Goal: Task Accomplishment & Management: Manage account settings

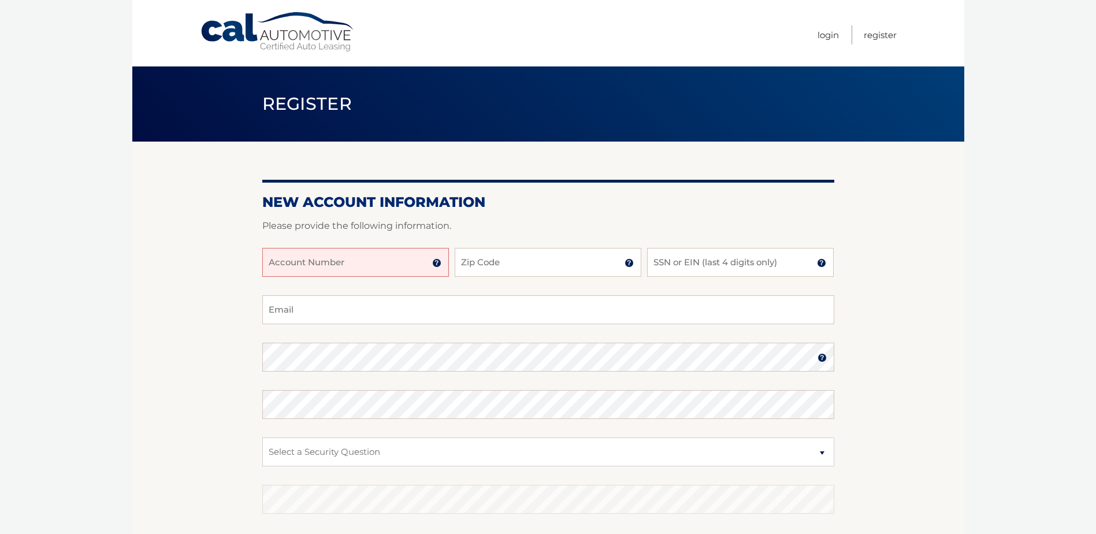
click at [439, 263] on img at bounding box center [436, 262] width 9 height 9
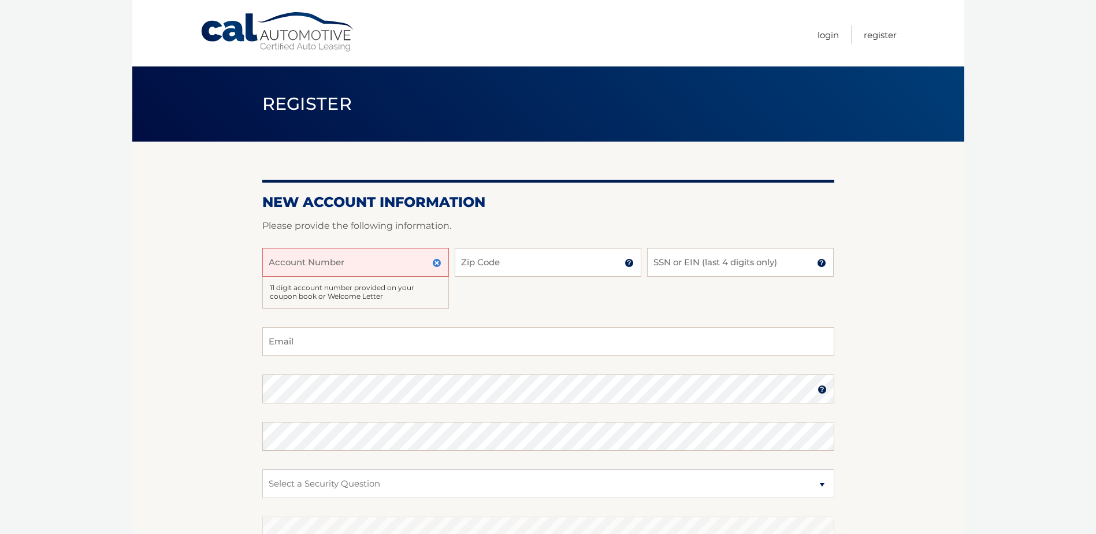
click at [406, 257] on input "Account Number" at bounding box center [355, 262] width 187 height 29
type input "3"
type input "44455997474"
click at [525, 263] on input "Zip Code" at bounding box center [548, 262] width 187 height 29
type input "33498"
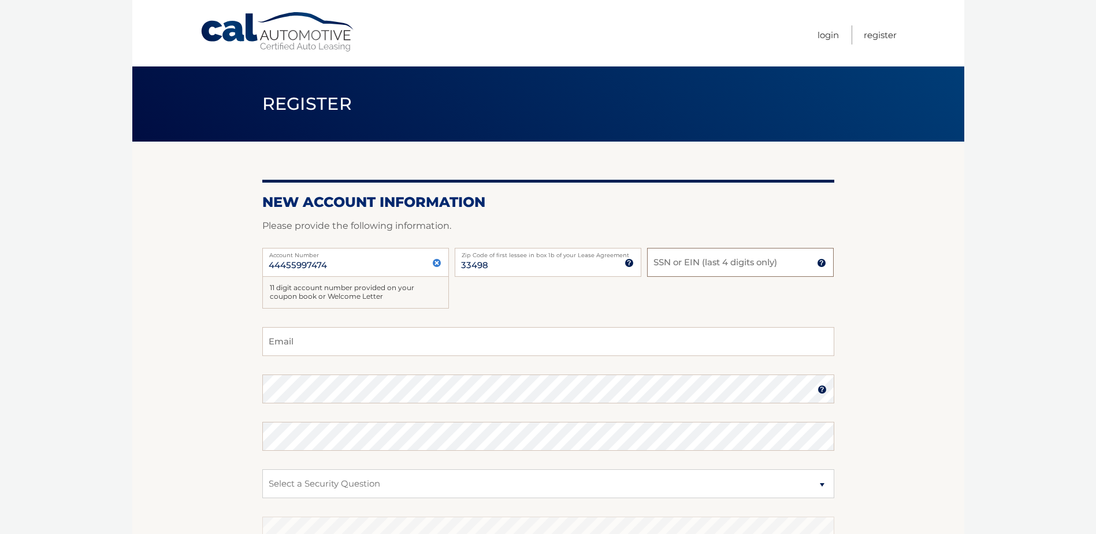
click at [795, 261] on input "SSN or EIN (last 4 digits only)" at bounding box center [740, 262] width 187 height 29
type input "3373"
click at [457, 332] on input "Email" at bounding box center [548, 341] width 572 height 29
click at [445, 339] on input "Email" at bounding box center [548, 341] width 572 height 29
type input "svetbilsky@gmail.com"
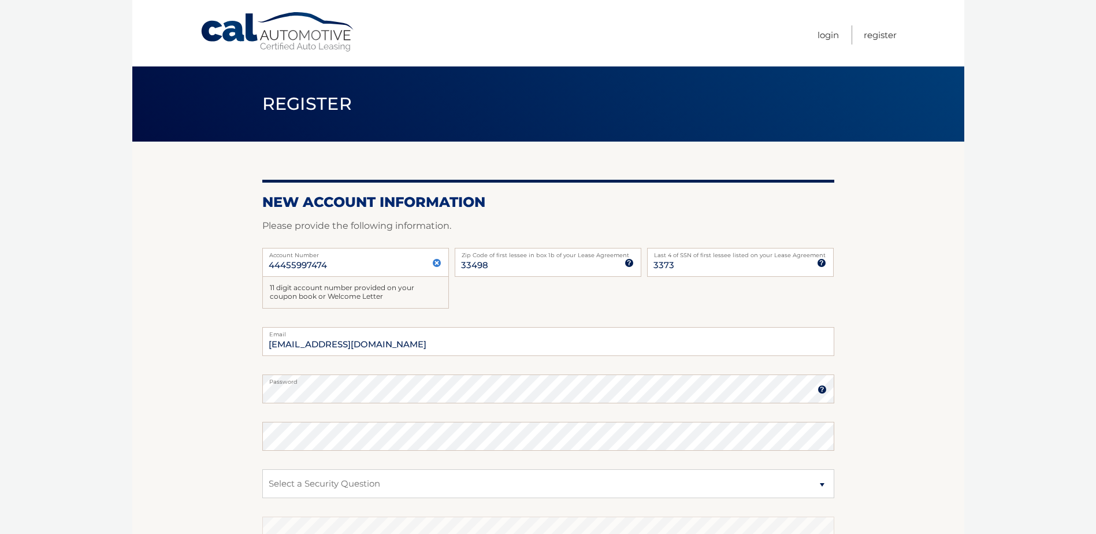
click at [819, 391] on img at bounding box center [822, 389] width 9 height 9
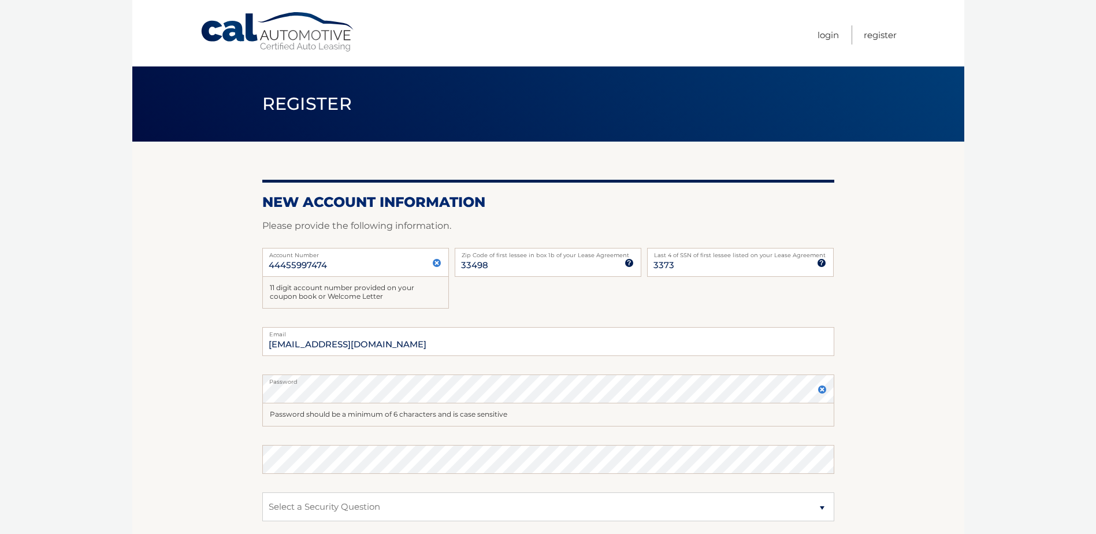
click at [819, 391] on img at bounding box center [822, 389] width 9 height 9
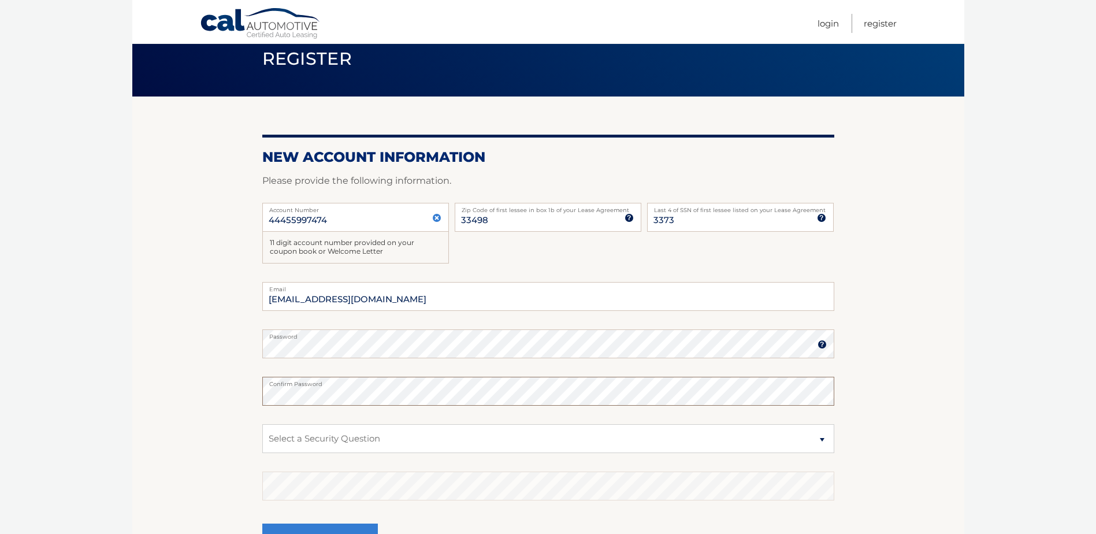
scroll to position [58, 0]
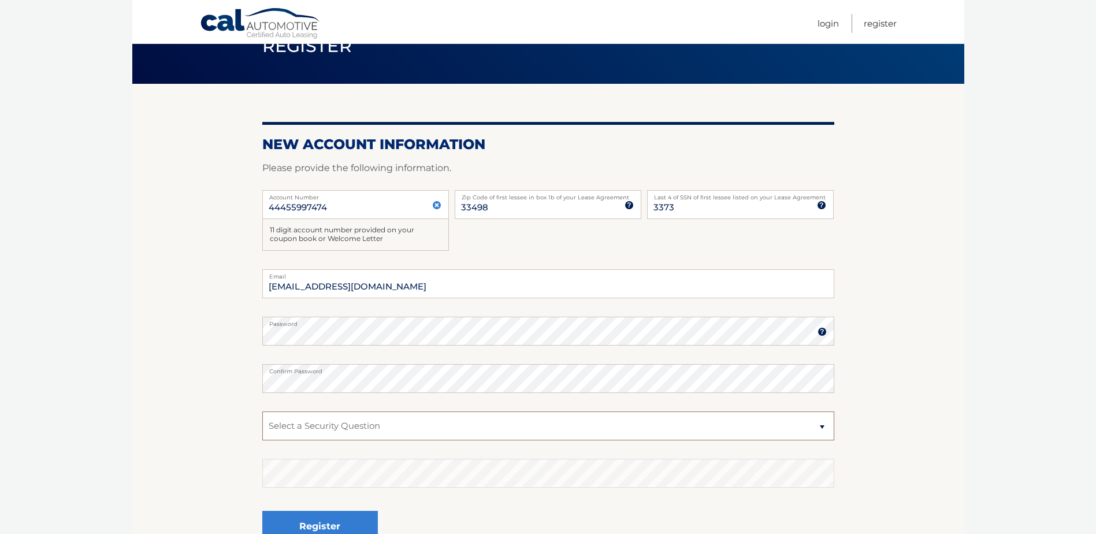
click at [459, 421] on select "Select a Security Question What was the name of your elementary school? What is…" at bounding box center [548, 425] width 572 height 29
select select "1"
click at [262, 411] on select "Select a Security Question What was the name of your elementary school? What is…" at bounding box center [548, 425] width 572 height 29
click at [246, 480] on section "New Account Information Please provide the following information. 44455997474 A…" at bounding box center [548, 325] width 832 height 483
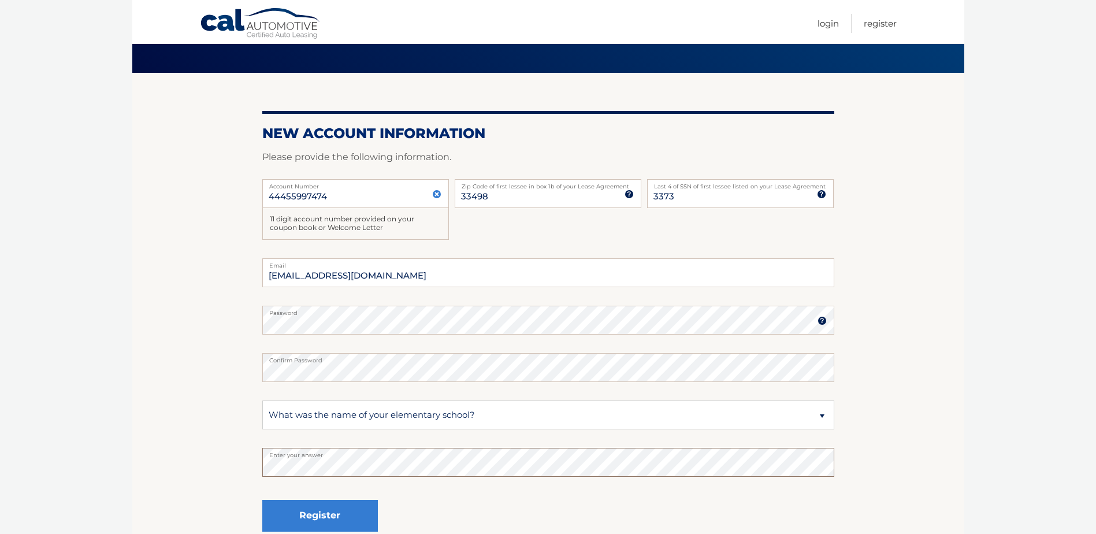
scroll to position [179, 0]
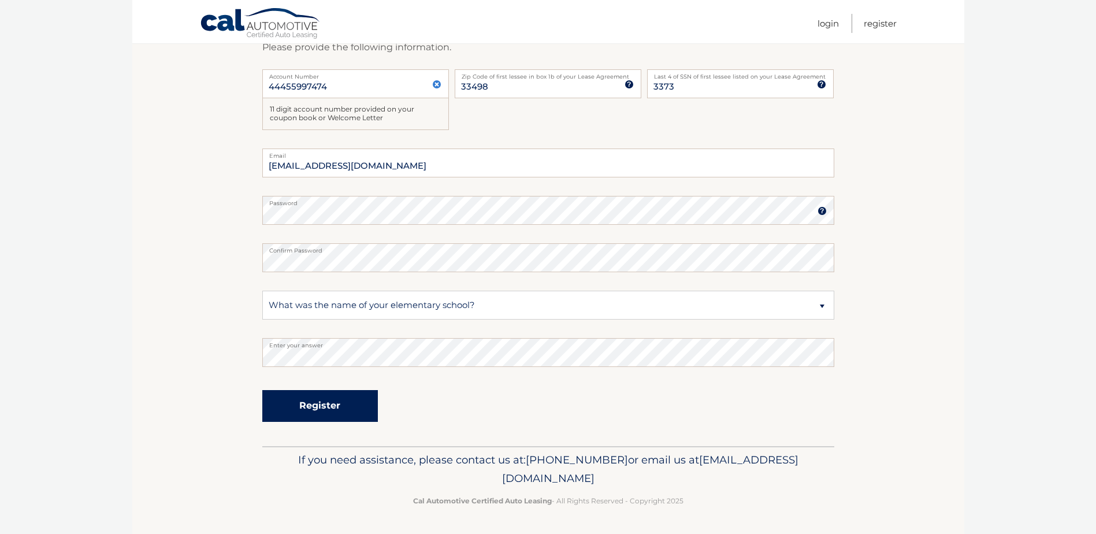
click at [327, 405] on button "Register" at bounding box center [320, 406] width 116 height 32
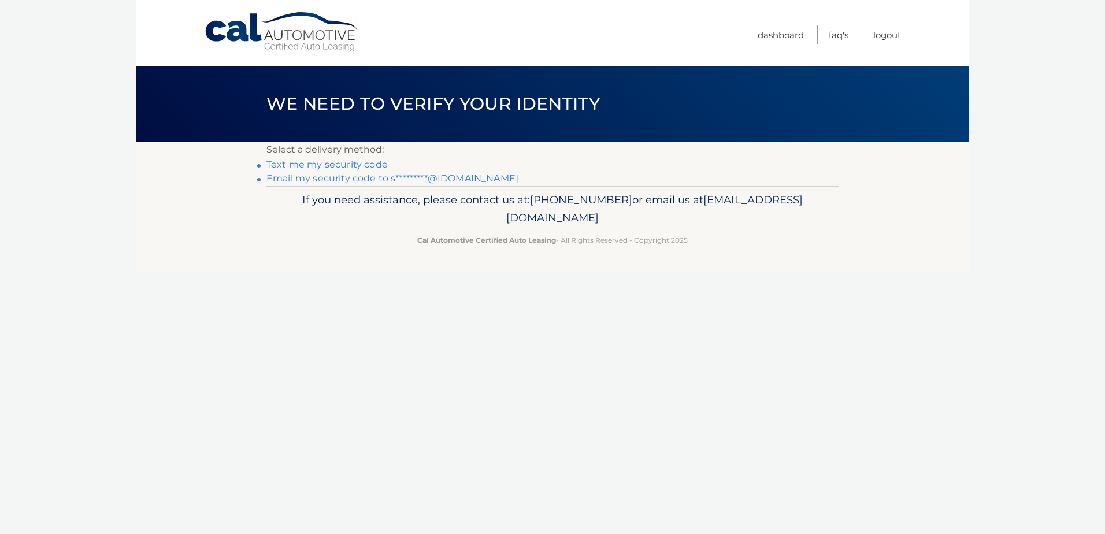
click at [306, 166] on link "Text me my security code" at bounding box center [326, 164] width 121 height 11
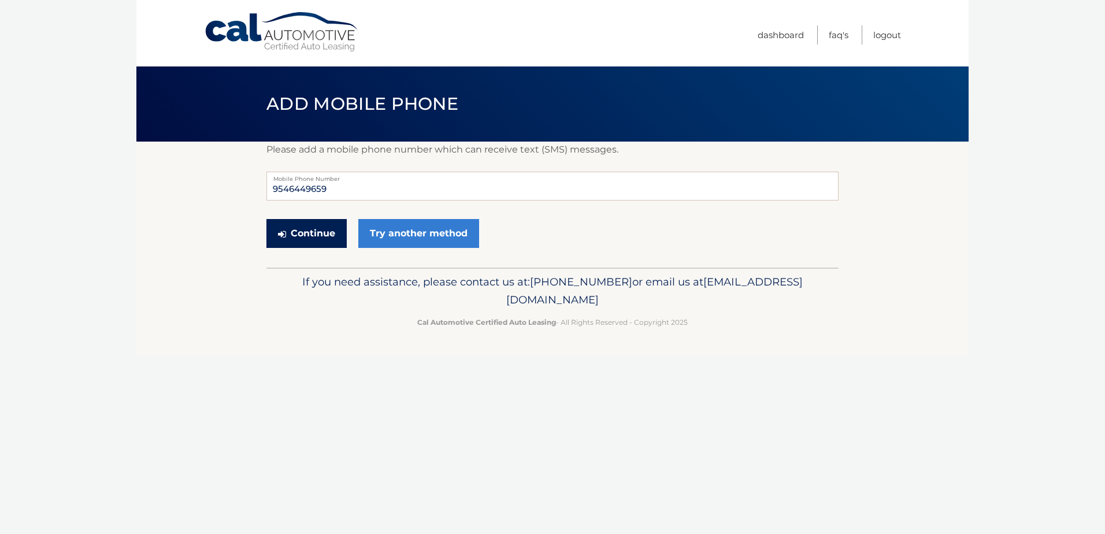
click at [310, 236] on button "Continue" at bounding box center [306, 233] width 80 height 29
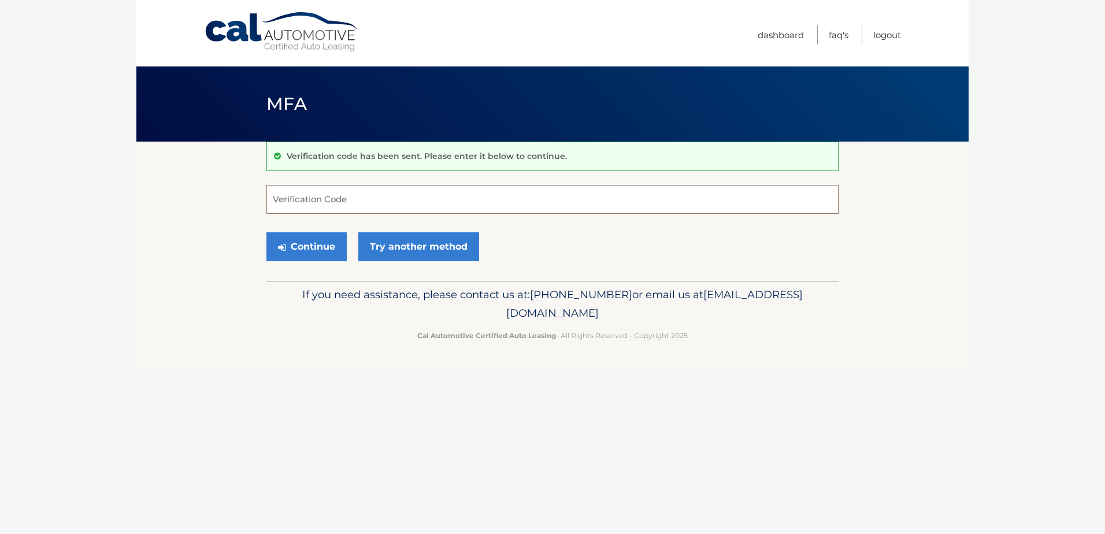
click at [316, 199] on input "Verification Code" at bounding box center [552, 199] width 572 height 29
type input "379696"
click at [320, 245] on button "Continue" at bounding box center [306, 246] width 80 height 29
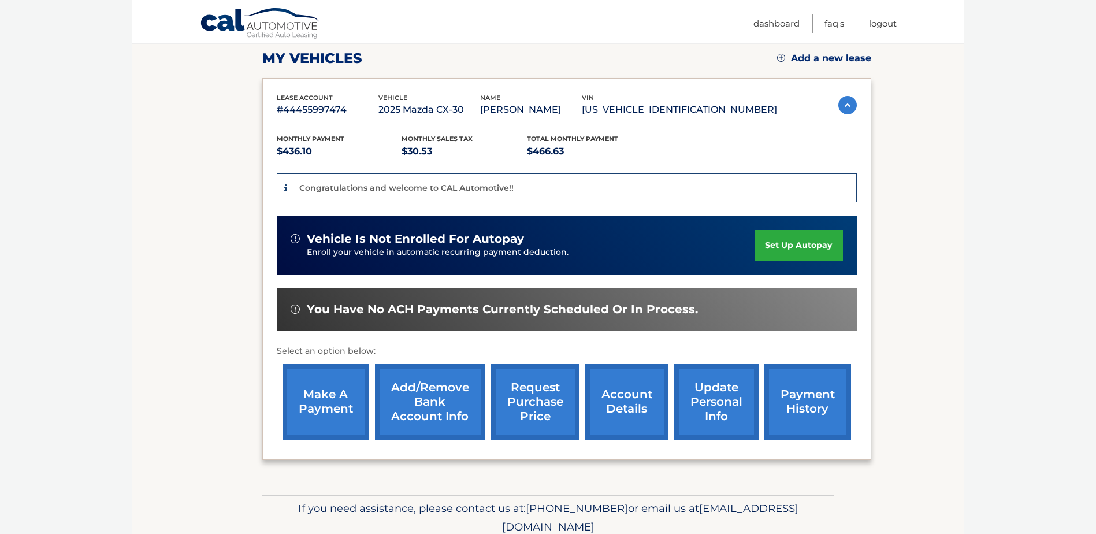
scroll to position [173, 0]
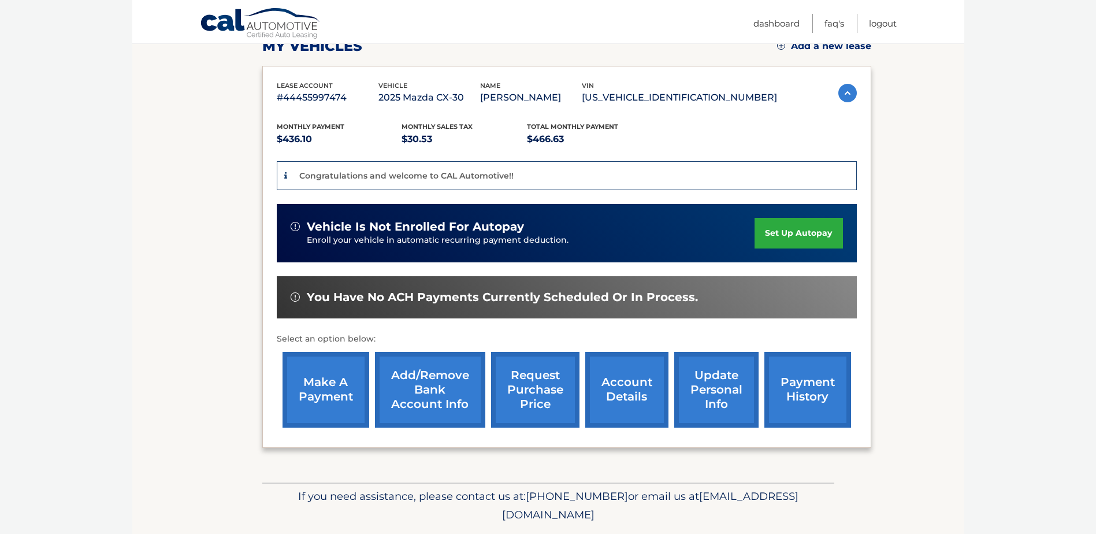
click at [782, 232] on link "set up autopay" at bounding box center [799, 233] width 88 height 31
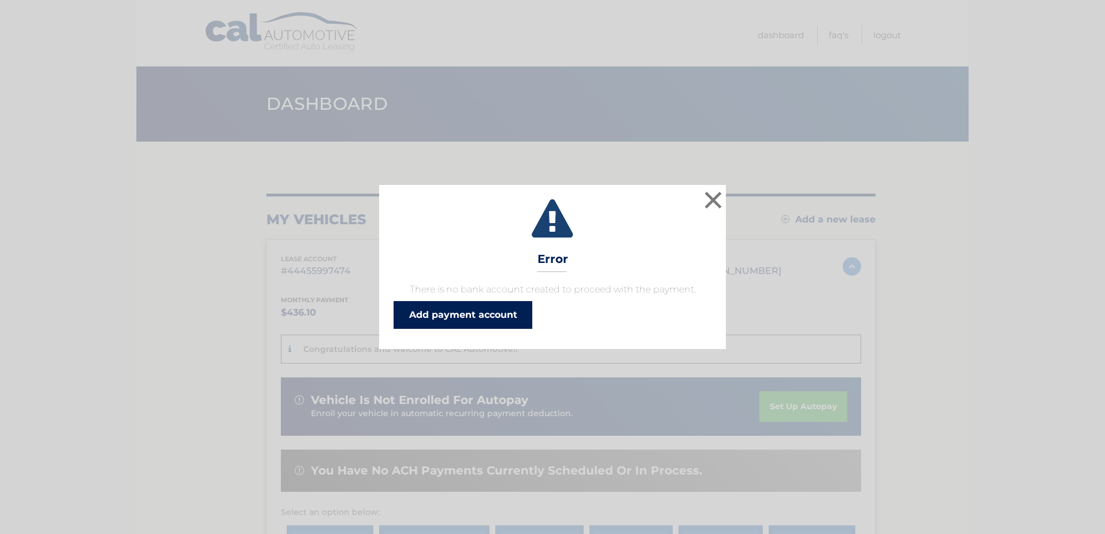
click at [458, 317] on link "Add payment account" at bounding box center [463, 315] width 139 height 28
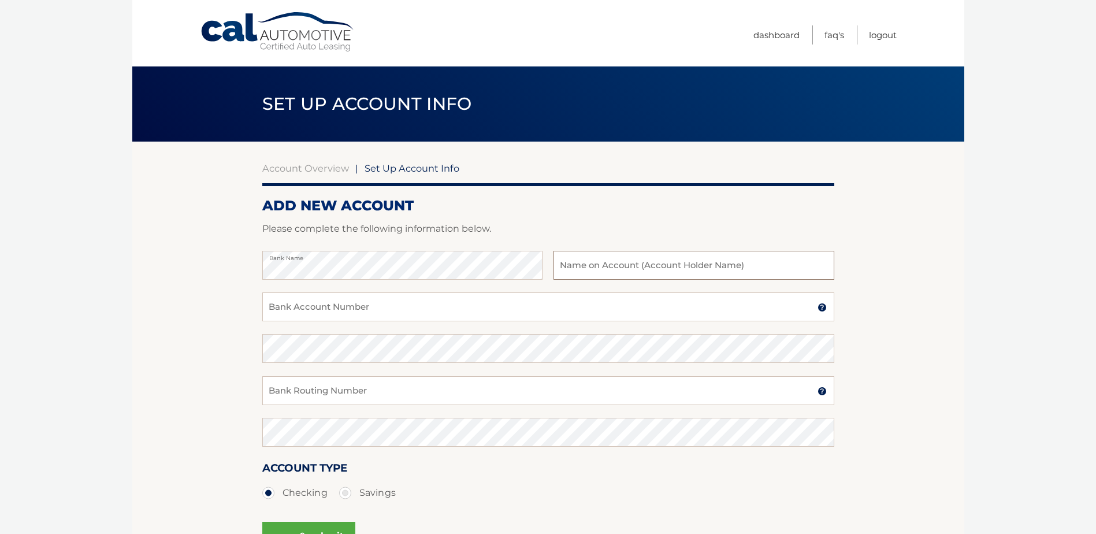
click at [626, 269] on input "text" at bounding box center [694, 265] width 280 height 29
type input "[PERSON_NAME]"
click at [522, 298] on input "Bank Account Number" at bounding box center [548, 306] width 572 height 29
type input "1100006664936"
click at [433, 386] on input "Bank Routing Number" at bounding box center [548, 390] width 572 height 29
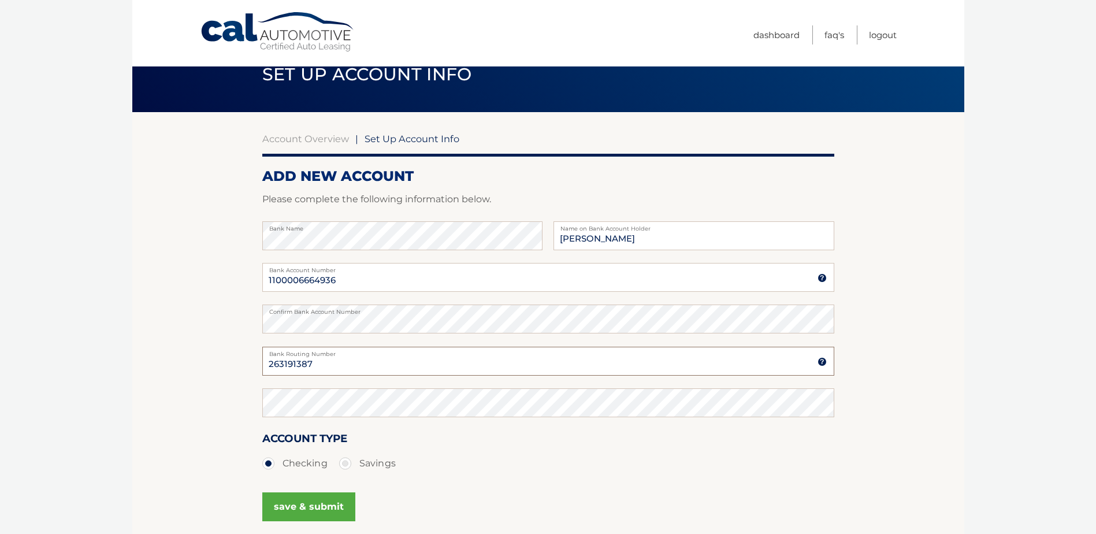
scroll to position [58, 0]
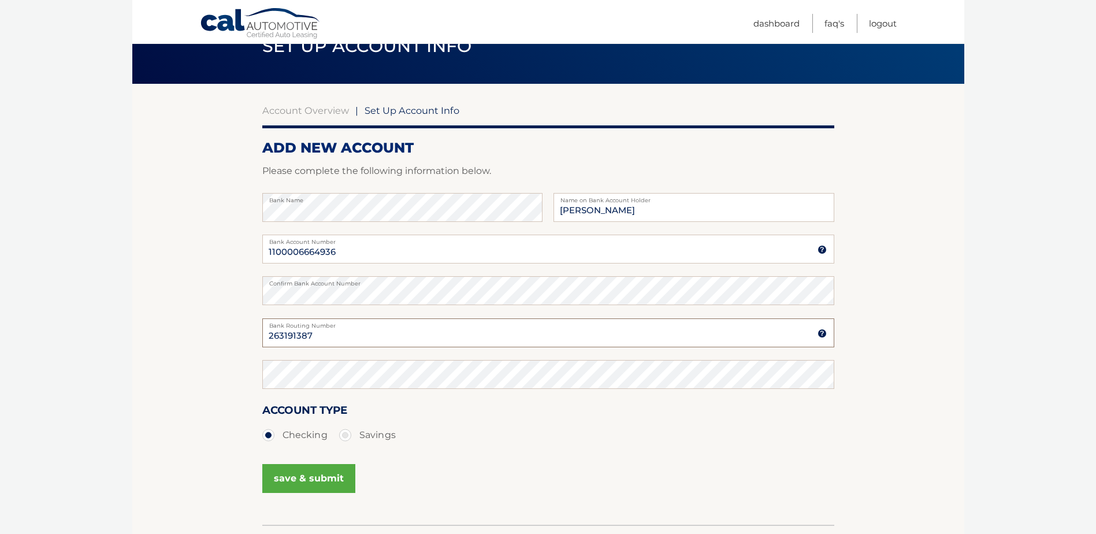
type input "263191387"
click at [298, 481] on button "save & submit" at bounding box center [308, 478] width 93 height 29
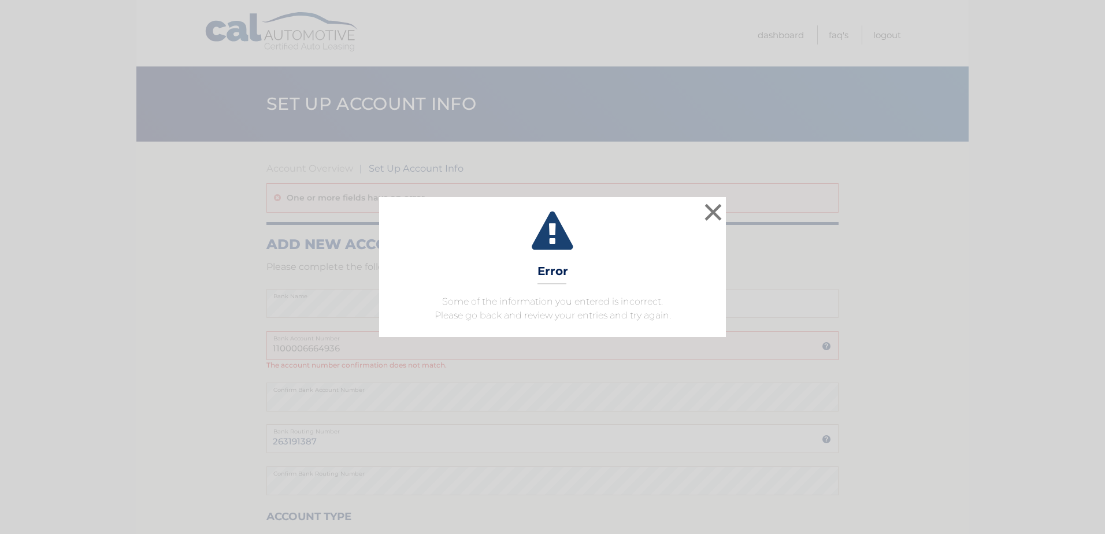
click at [592, 273] on div "× Error Some of the information you entered is incorrect. Please go back and re…" at bounding box center [552, 267] width 347 height 140
click at [710, 207] on button "×" at bounding box center [713, 212] width 23 height 23
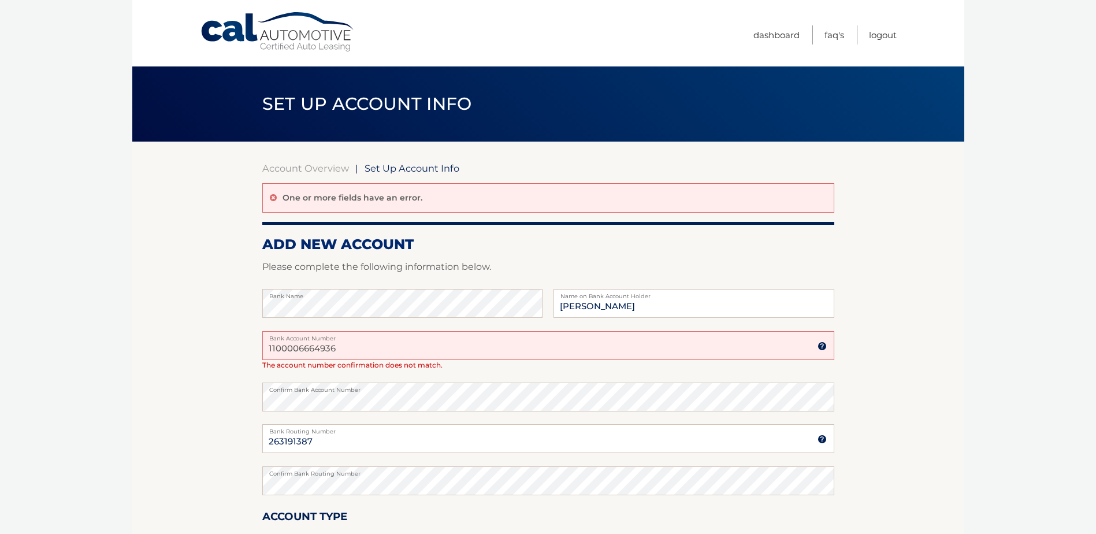
drag, startPoint x: 343, startPoint y: 347, endPoint x: 221, endPoint y: 345, distance: 121.4
click at [221, 345] on section "Account Overview | Set Up Account Info One or more fields have an error. ADD NE…" at bounding box center [548, 386] width 832 height 489
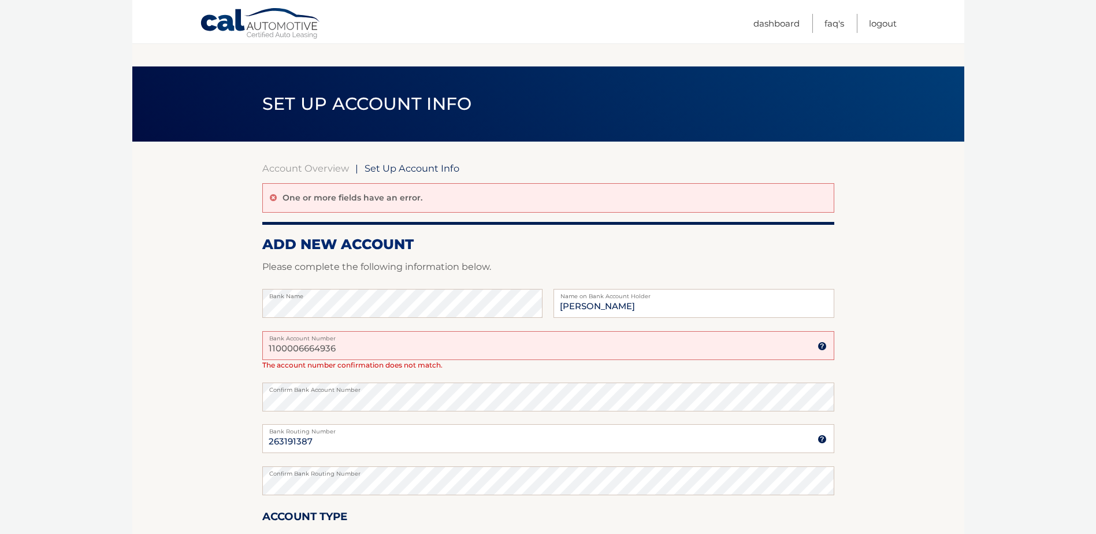
scroll to position [184, 0]
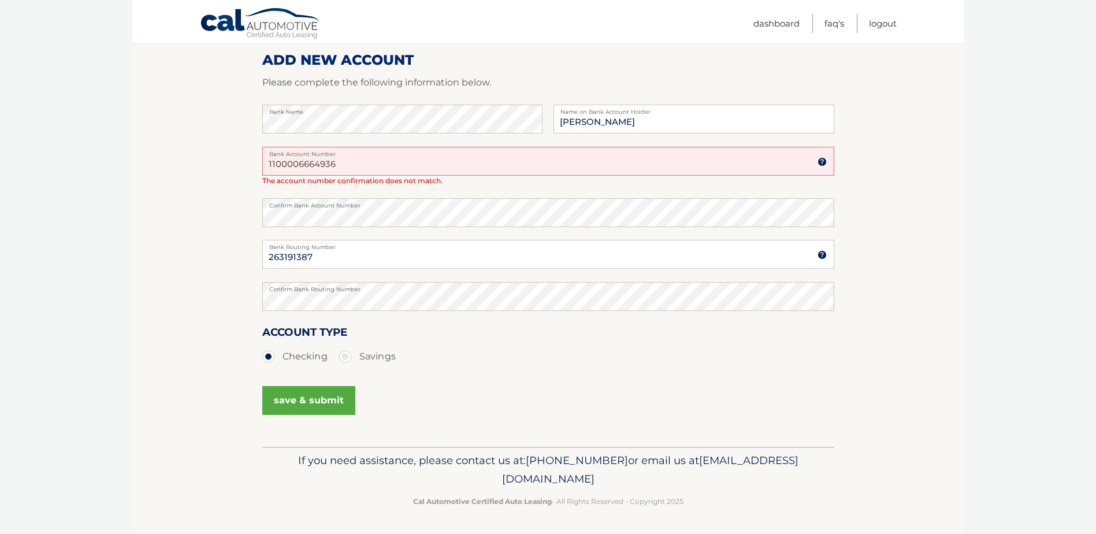
type input "1100006664936"
click at [316, 396] on button "save & submit" at bounding box center [308, 400] width 93 height 29
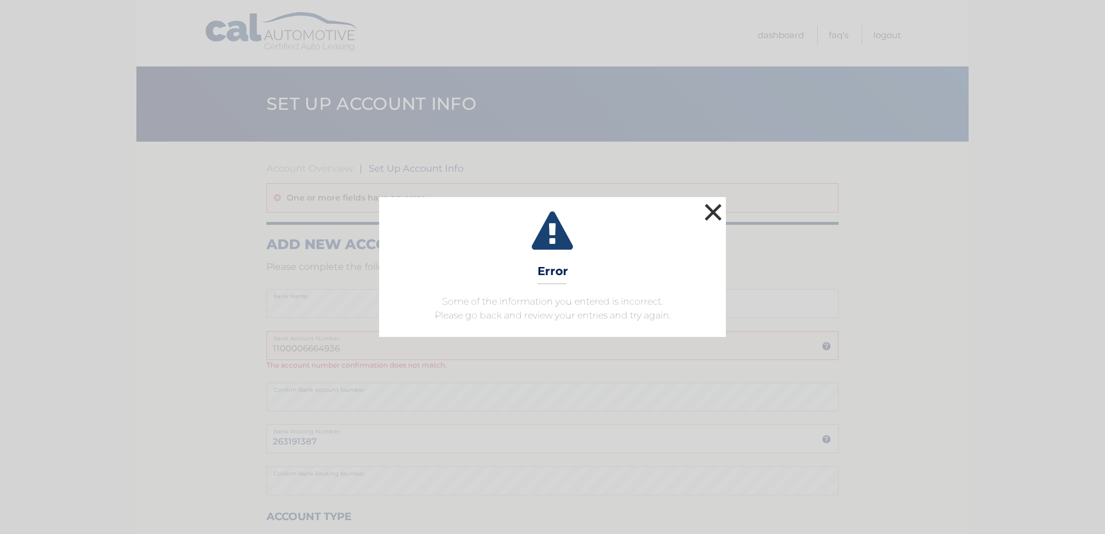
click at [707, 214] on button "×" at bounding box center [713, 212] width 23 height 23
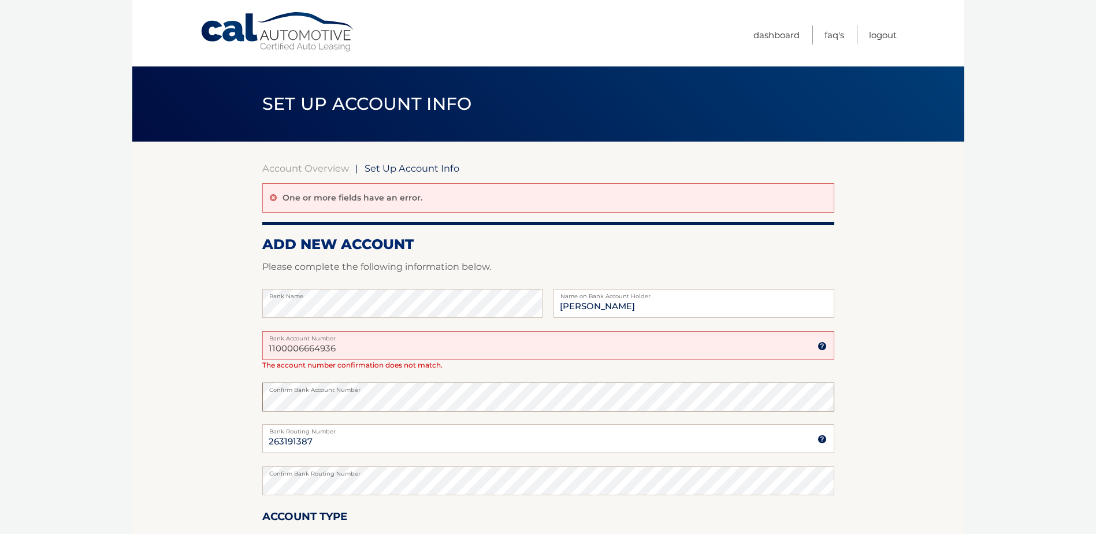
click at [243, 394] on section "Account Overview | Set Up Account Info One or more fields have an error. ADD NE…" at bounding box center [548, 386] width 832 height 489
click at [929, 416] on section "Account Overview | Set Up Account Info One or more fields have an error. ADD NE…" at bounding box center [548, 386] width 832 height 489
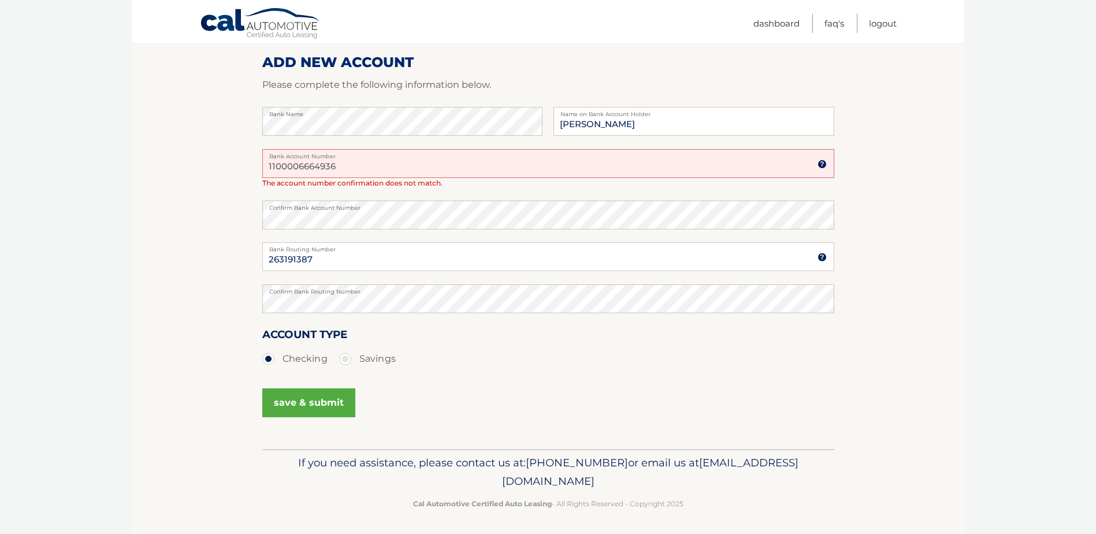
scroll to position [184, 0]
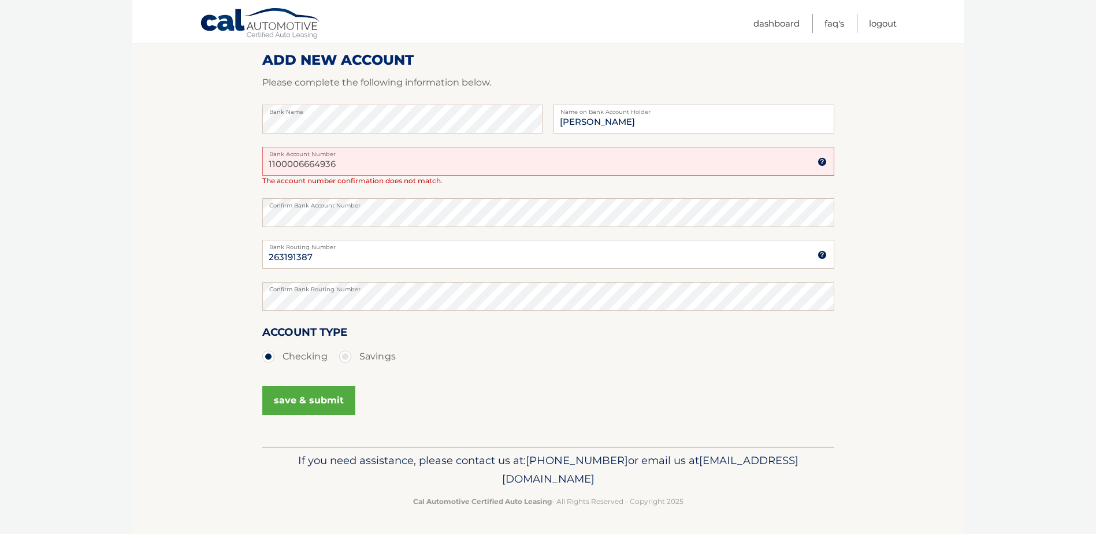
click at [306, 402] on button "save & submit" at bounding box center [308, 400] width 93 height 29
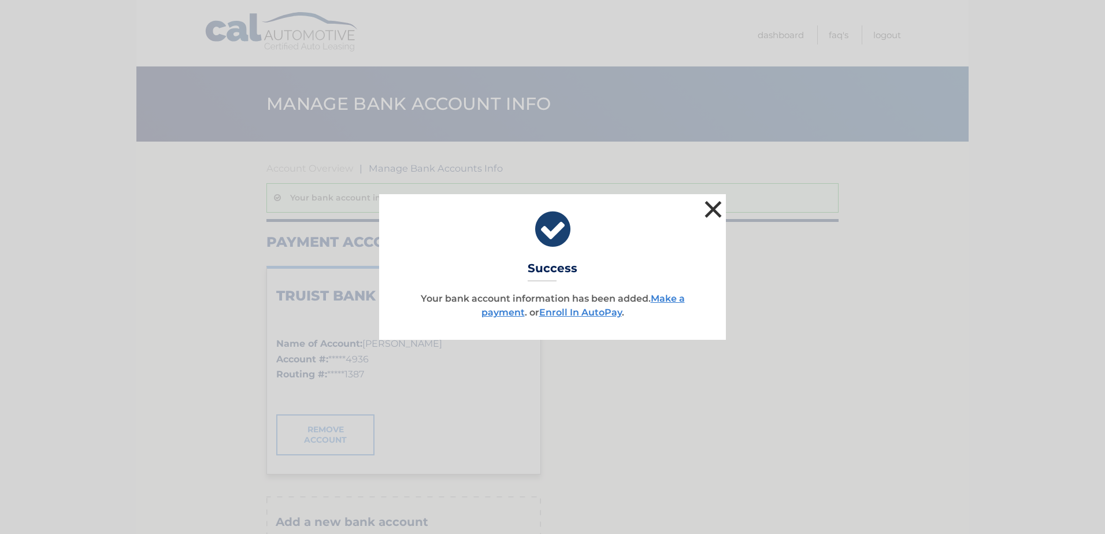
click at [710, 209] on button "×" at bounding box center [713, 209] width 23 height 23
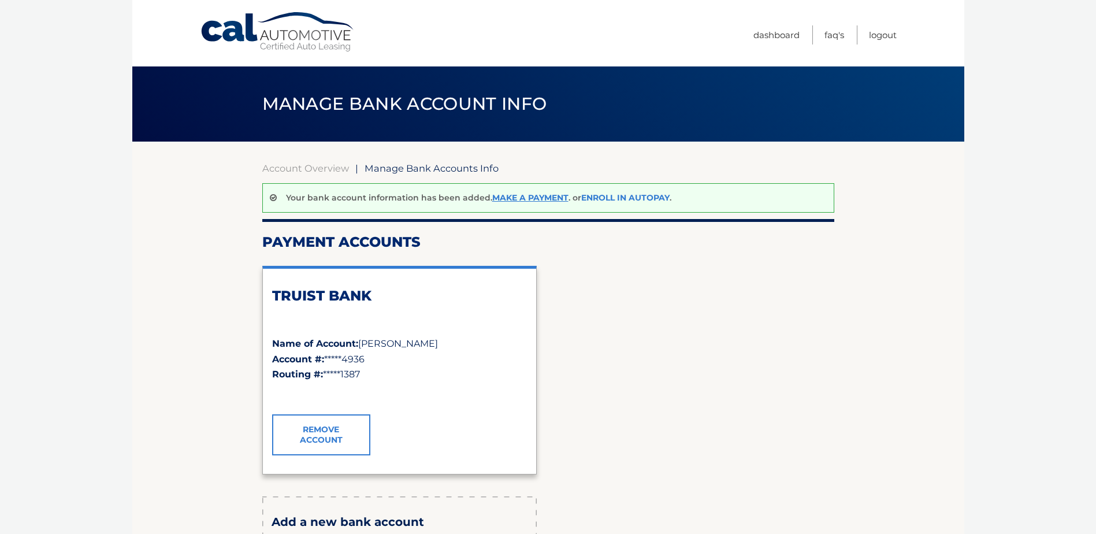
click at [595, 198] on link "Enroll In AutoPay" at bounding box center [625, 197] width 88 height 10
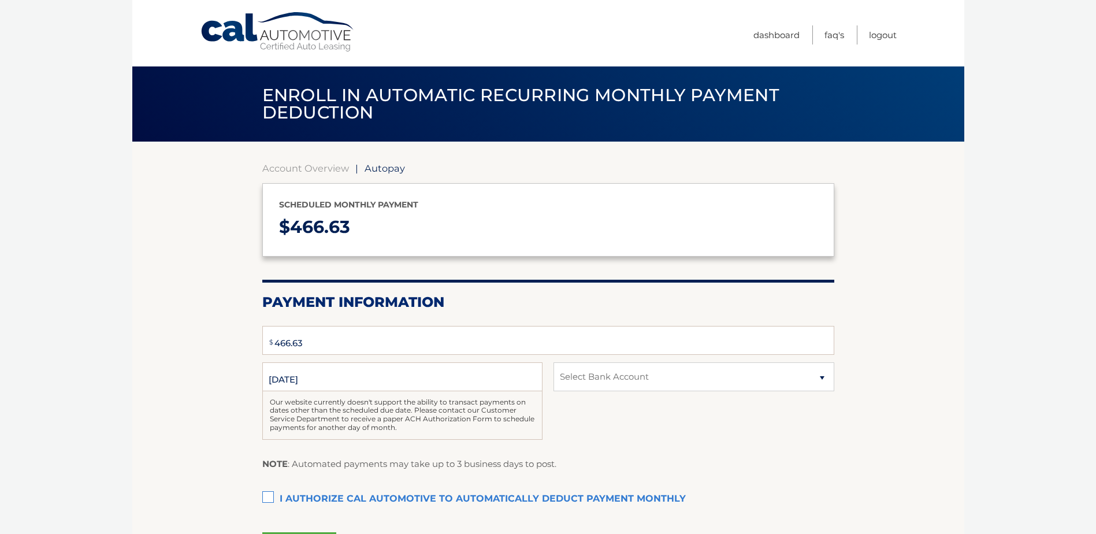
select select "YjY1ZGNjNjEtZGQwOS00ODdmLTg4M2QtZDM0NTJlNWQ5NDU4"
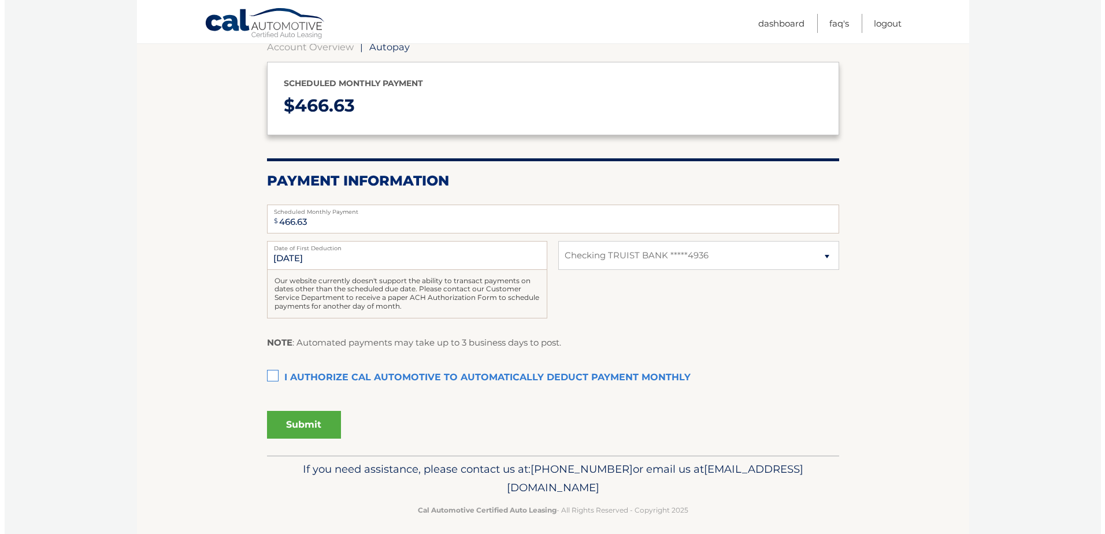
scroll to position [130, 0]
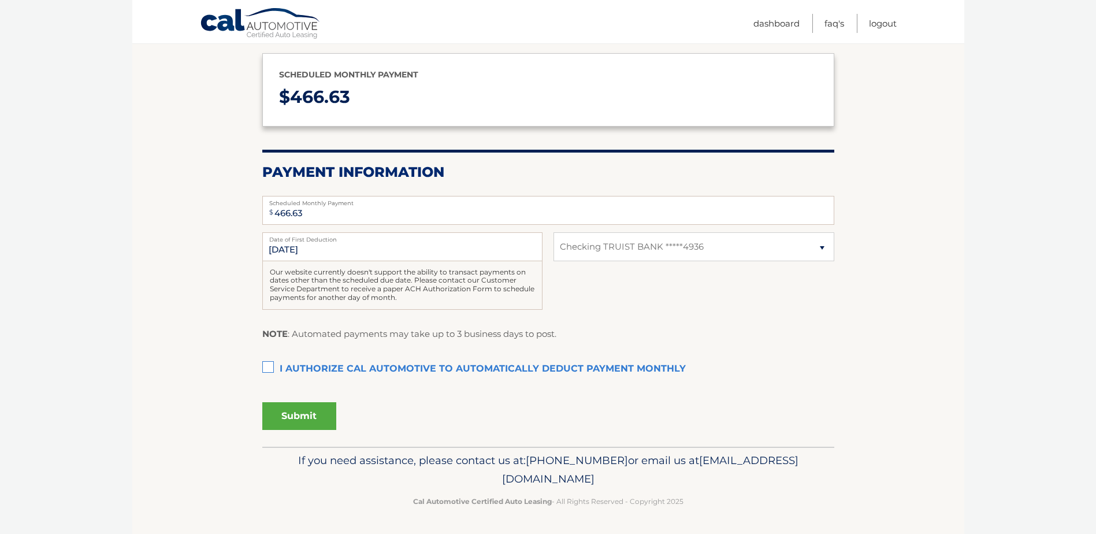
click at [272, 366] on label "I authorize cal automotive to automatically deduct payment monthly This checkbo…" at bounding box center [548, 369] width 572 height 23
click at [0, 0] on input "I authorize cal automotive to automatically deduct payment monthly This checkbo…" at bounding box center [0, 0] width 0 height 0
click at [291, 414] on button "Submit" at bounding box center [299, 416] width 74 height 28
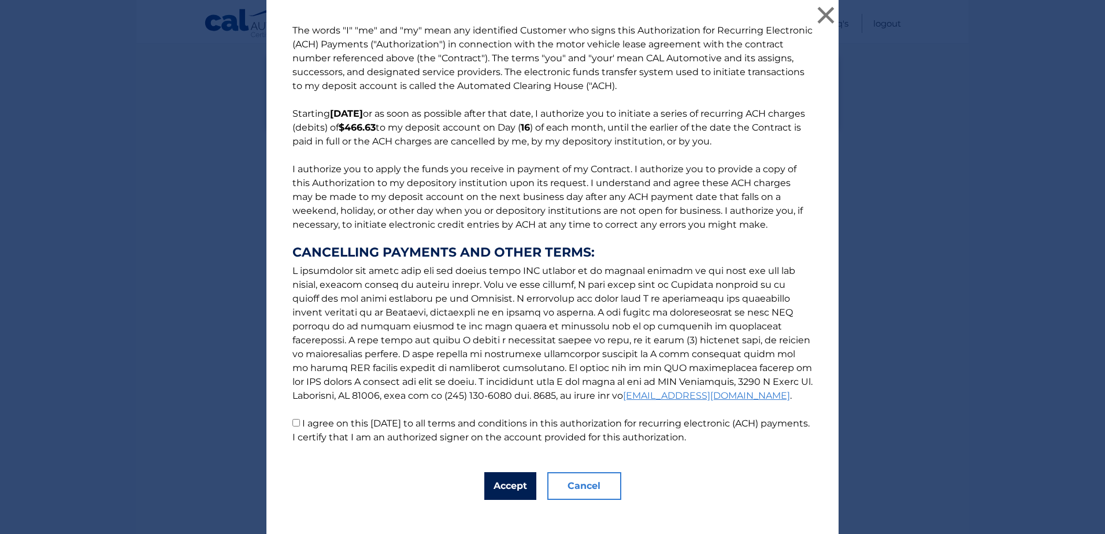
click at [509, 484] on button "Accept" at bounding box center [510, 486] width 52 height 28
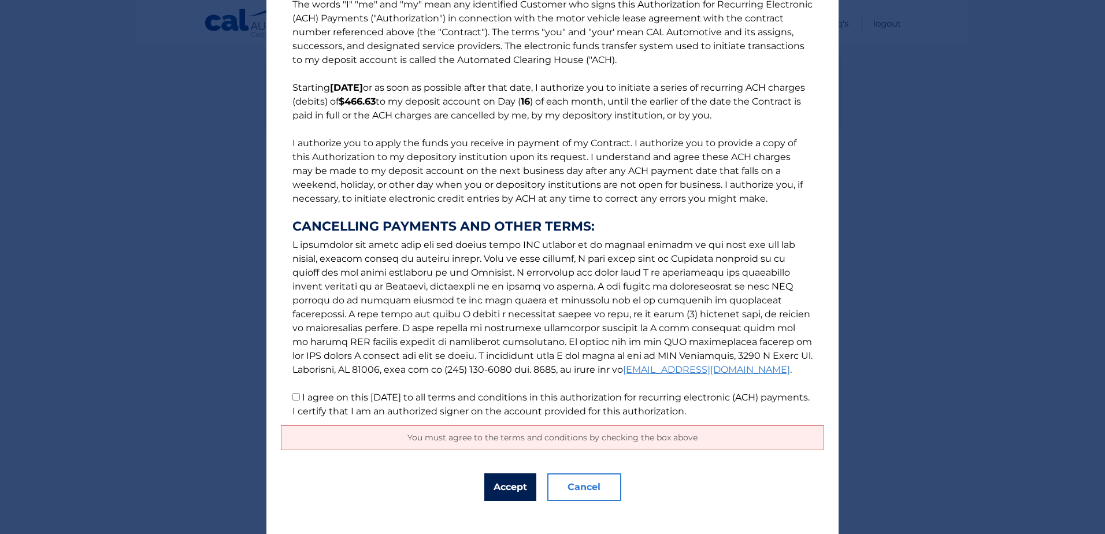
scroll to position [39, 0]
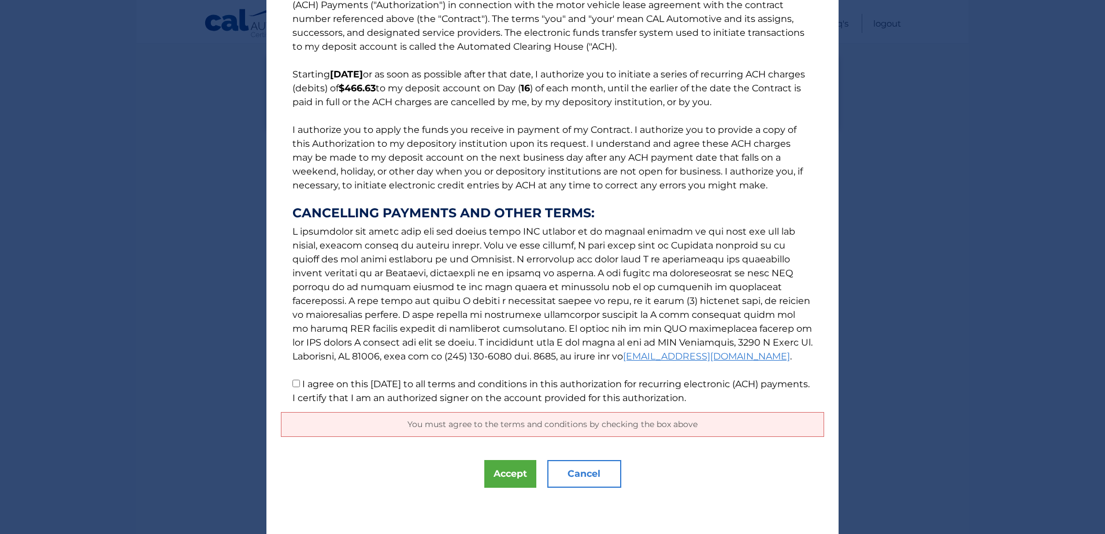
click at [294, 383] on input "I agree on this 09/03/2025 to all terms and conditions in this authorization fo…" at bounding box center [296, 384] width 8 height 8
checkbox input "true"
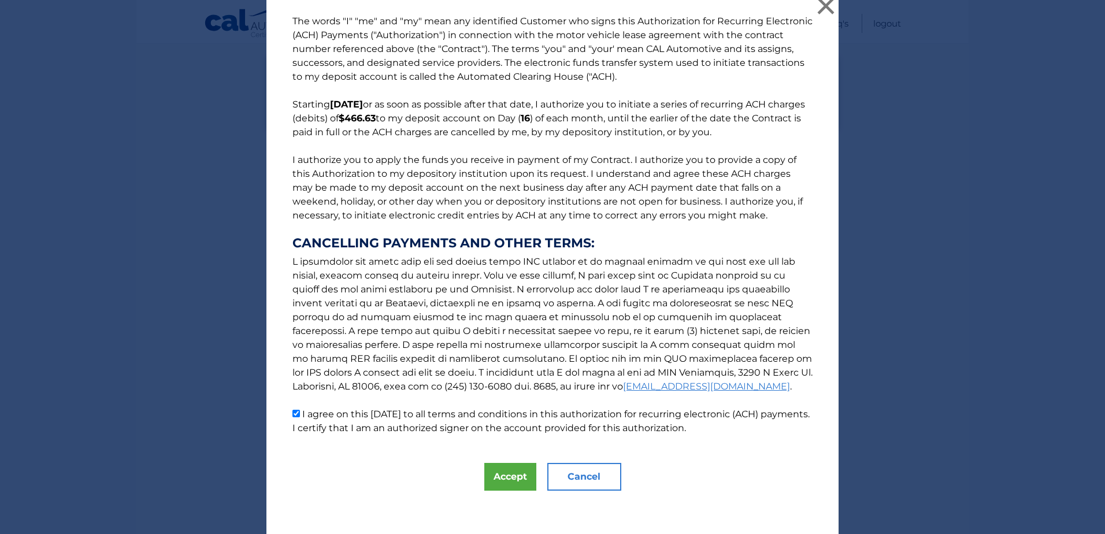
scroll to position [12, 0]
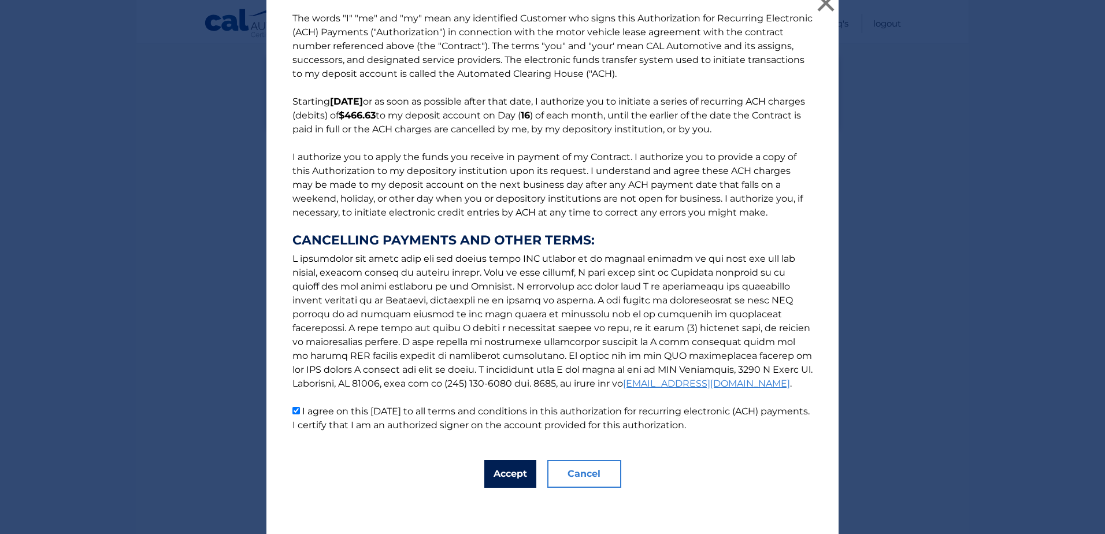
click at [510, 476] on button "Accept" at bounding box center [510, 474] width 52 height 28
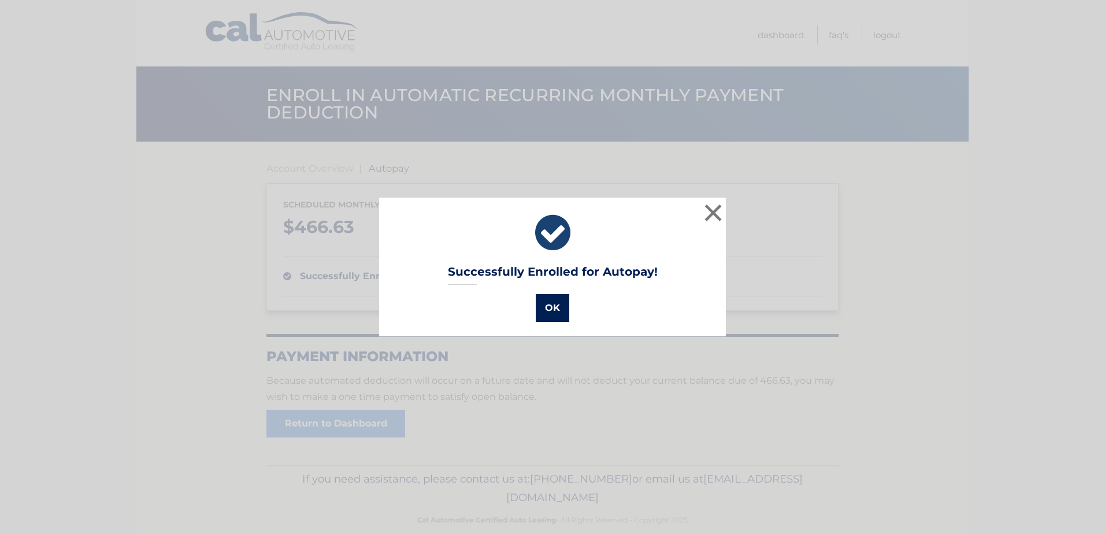
click at [538, 307] on button "OK" at bounding box center [553, 308] width 34 height 28
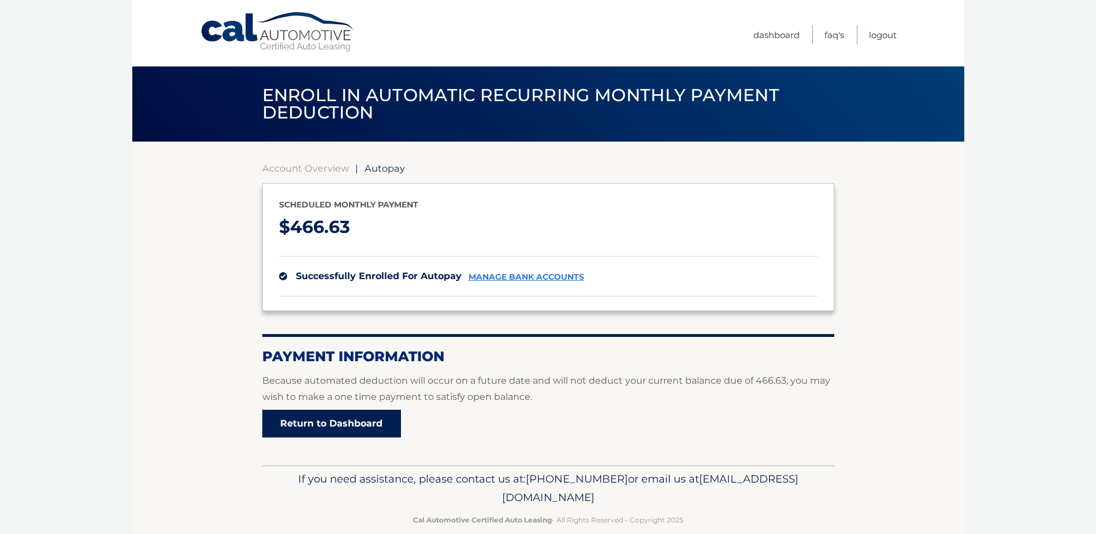
click at [335, 425] on link "Return to Dashboard" at bounding box center [331, 424] width 139 height 28
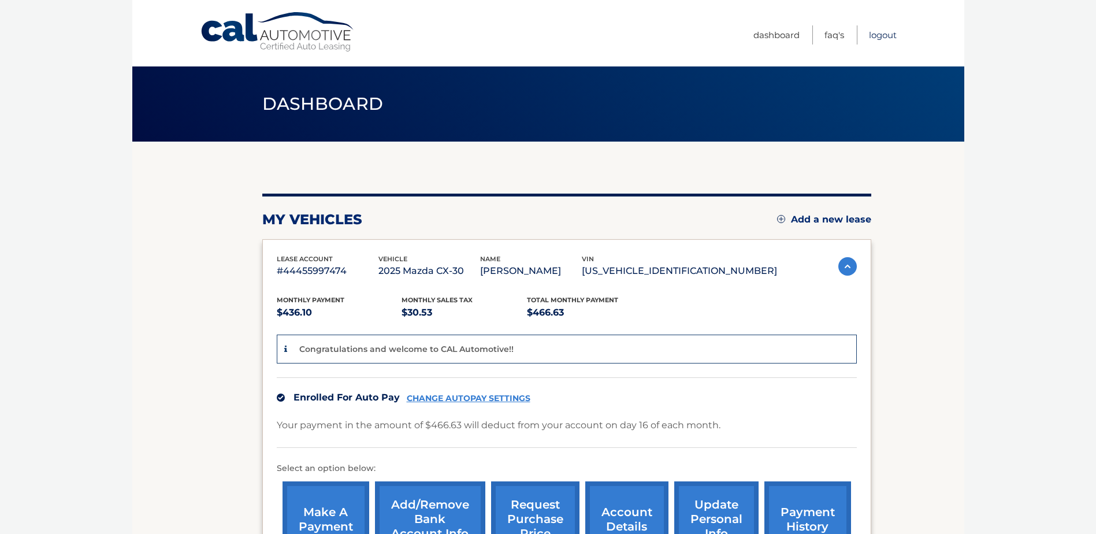
click at [883, 34] on link "Logout" at bounding box center [883, 34] width 28 height 19
